Goal: Navigation & Orientation: Find specific page/section

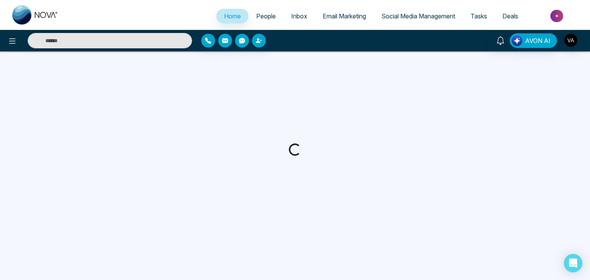
select select "*"
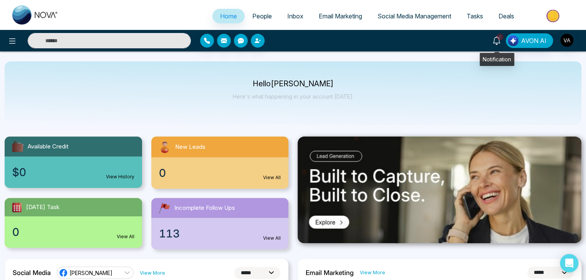
click at [501, 41] on icon at bounding box center [497, 40] width 8 height 8
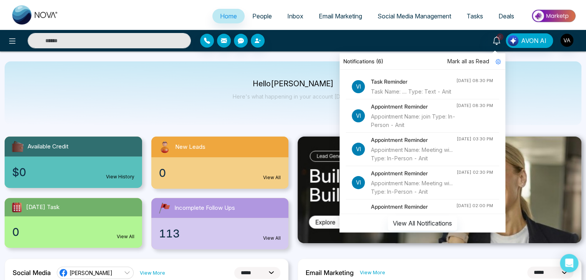
click at [393, 79] on h4 "Task Reminder" at bounding box center [413, 82] width 85 height 8
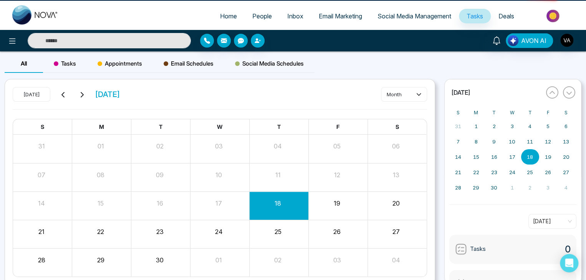
click at [393, 80] on div "[DATE] [DATE] month S M T W T F S 31 01 02 03 04 05 06 07 08 09 10 11 12 13 14 …" at bounding box center [220, 183] width 430 height 206
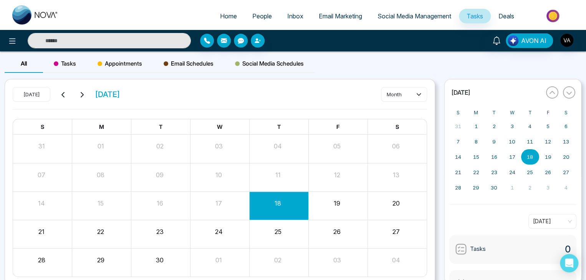
scroll to position [32, 0]
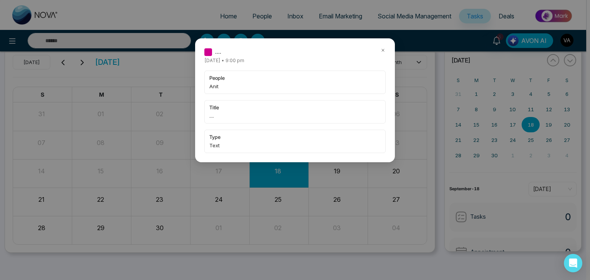
click at [381, 51] on icon at bounding box center [382, 50] width 5 height 5
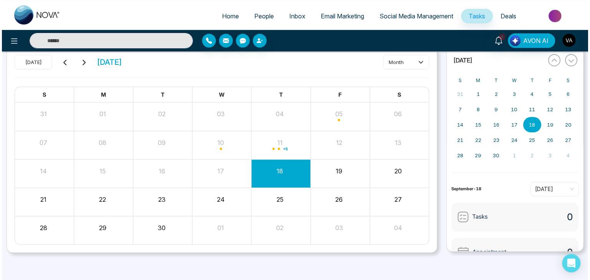
scroll to position [0, 0]
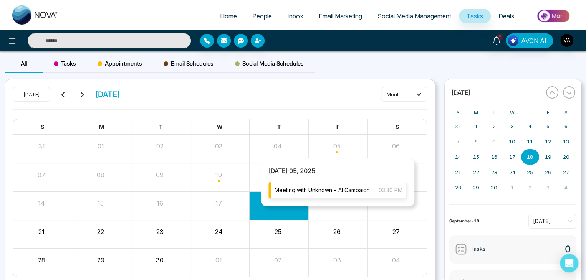
click at [291, 188] on span "Meeting with Unknown - AI Campaign" at bounding box center [322, 190] width 95 height 8
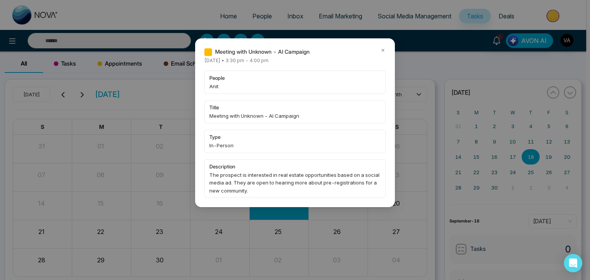
click at [381, 50] on icon at bounding box center [382, 50] width 5 height 5
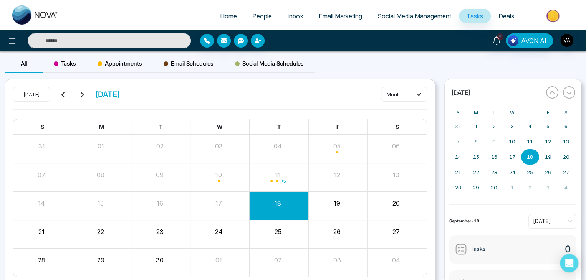
click at [254, 15] on span "People" at bounding box center [262, 16] width 20 height 8
